Goal: Task Accomplishment & Management: Complete application form

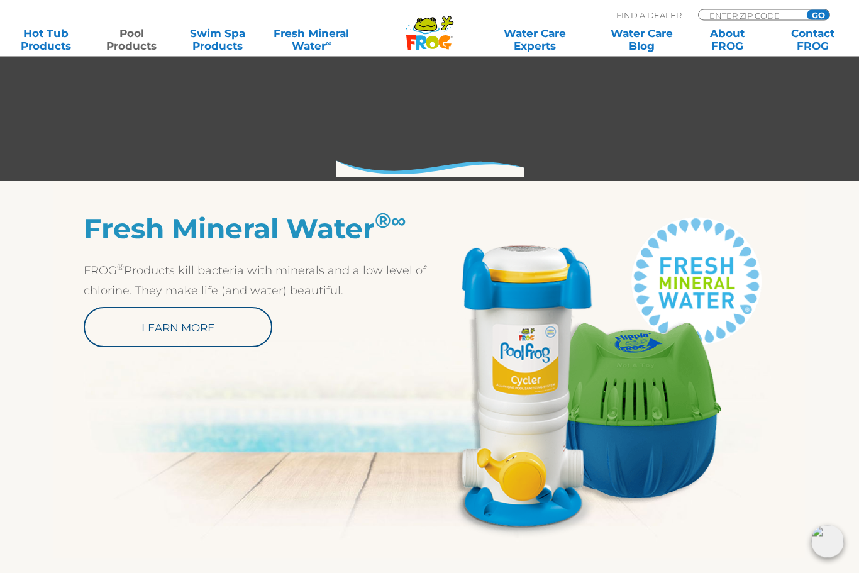
scroll to position [542, 0]
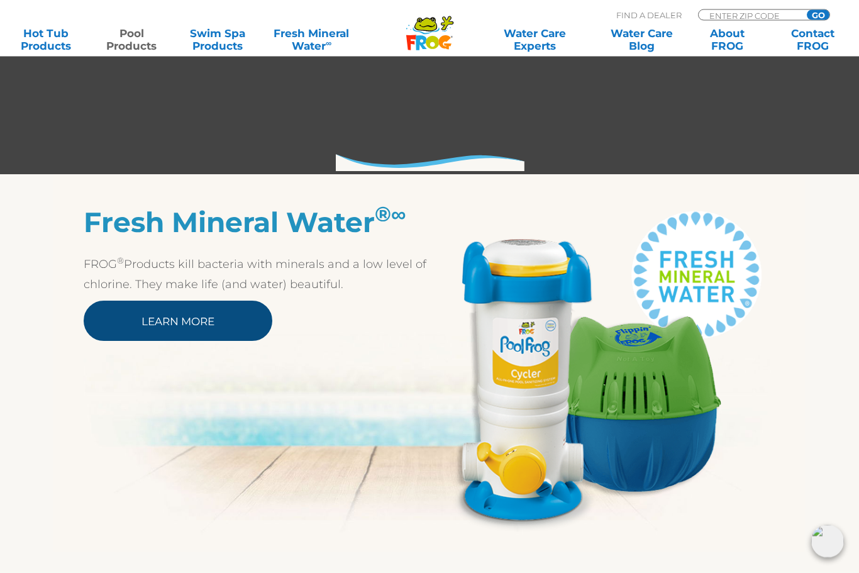
click at [203, 329] on link "Learn More" at bounding box center [178, 321] width 189 height 40
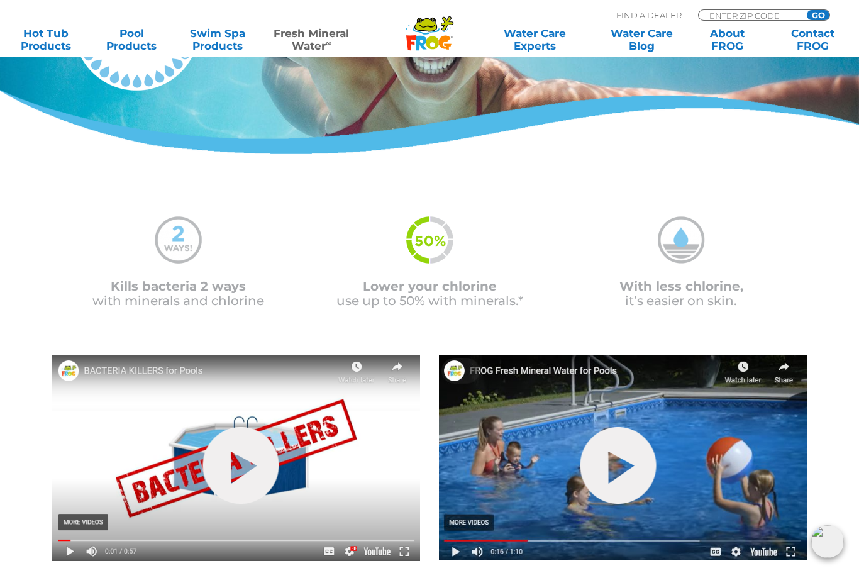
scroll to position [187, 0]
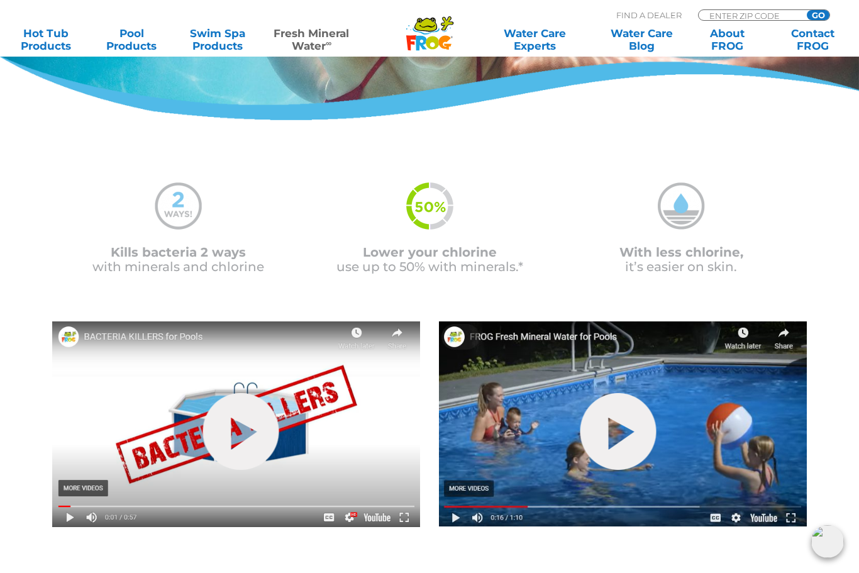
click at [554, 471] on img at bounding box center [623, 423] width 368 height 205
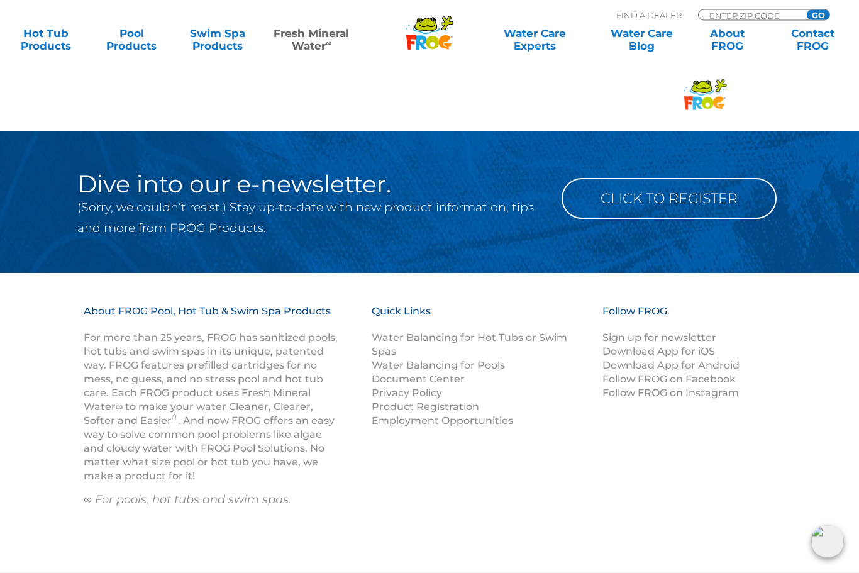
scroll to position [2179, 0]
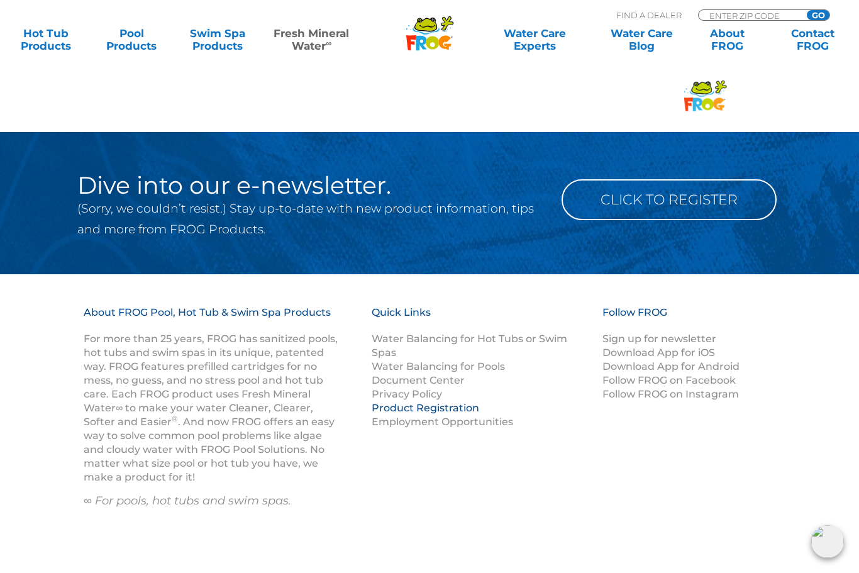
click at [456, 402] on link "Product Registration" at bounding box center [425, 408] width 107 height 12
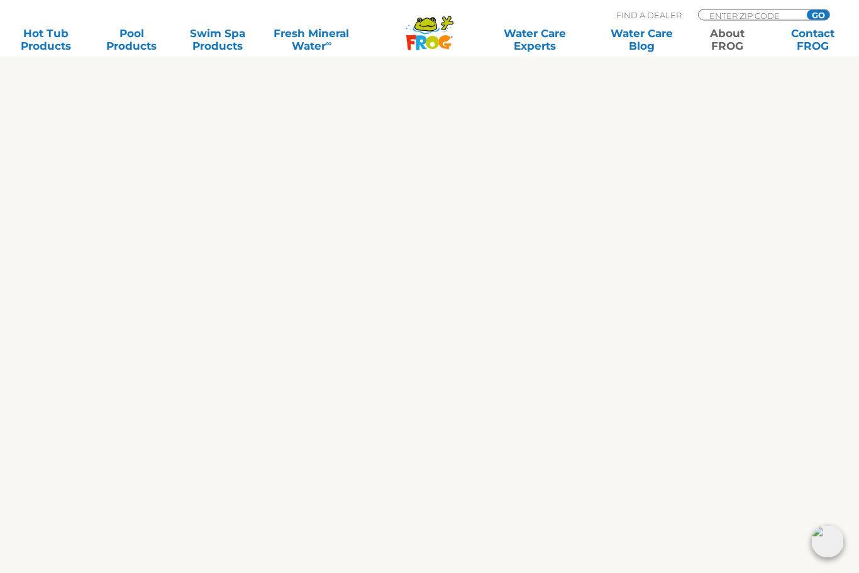
scroll to position [2147, 0]
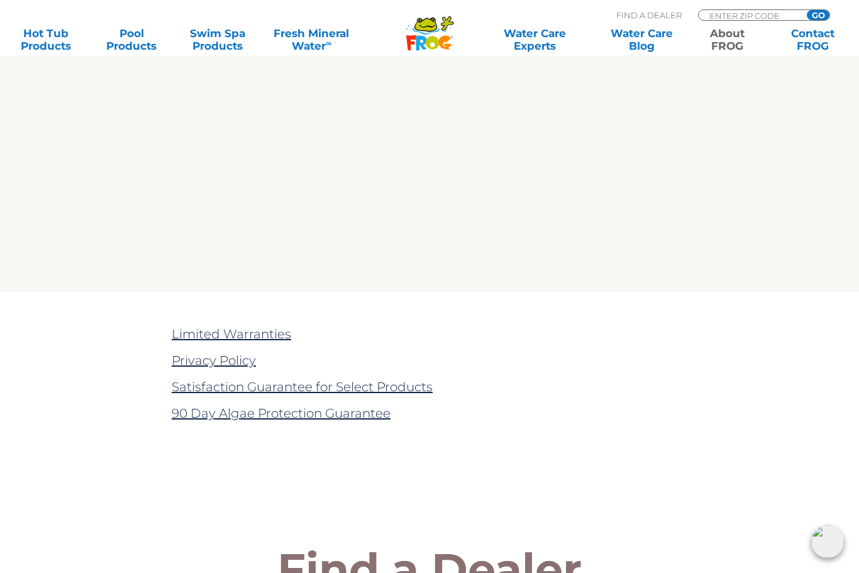
scroll to position [463, 0]
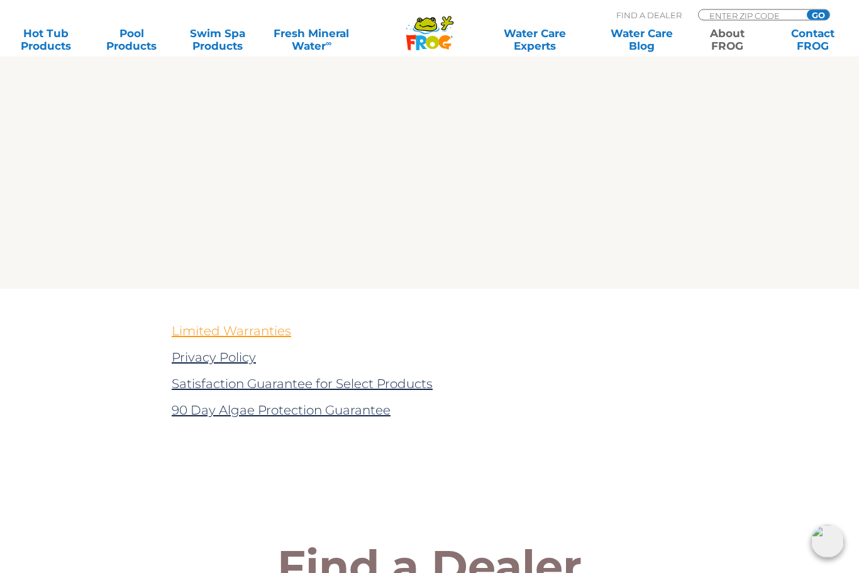
click at [209, 335] on link "Limited Warranties" at bounding box center [231, 331] width 119 height 15
